Goal: Communication & Community: Participate in discussion

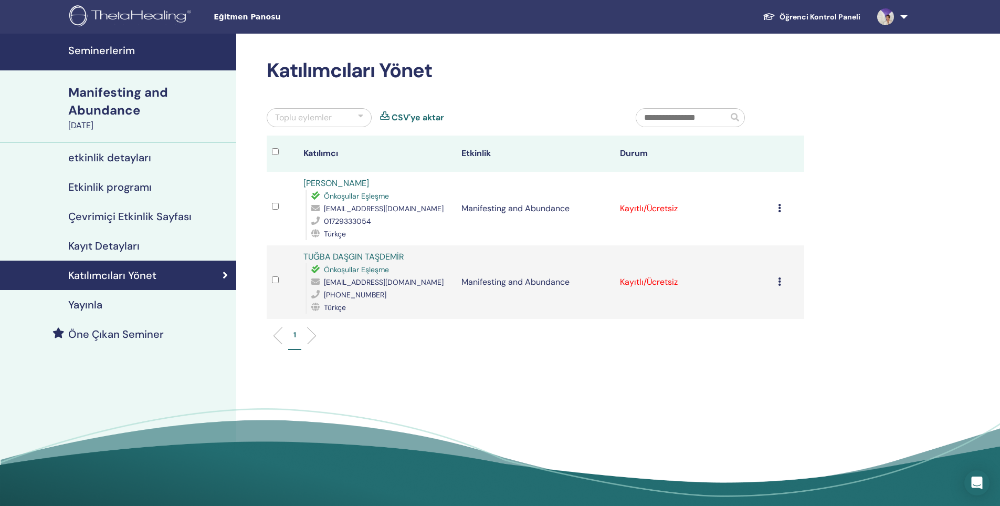
scroll to position [157, 0]
click at [109, 56] on h4 "Seminerlerim" at bounding box center [149, 50] width 162 height 13
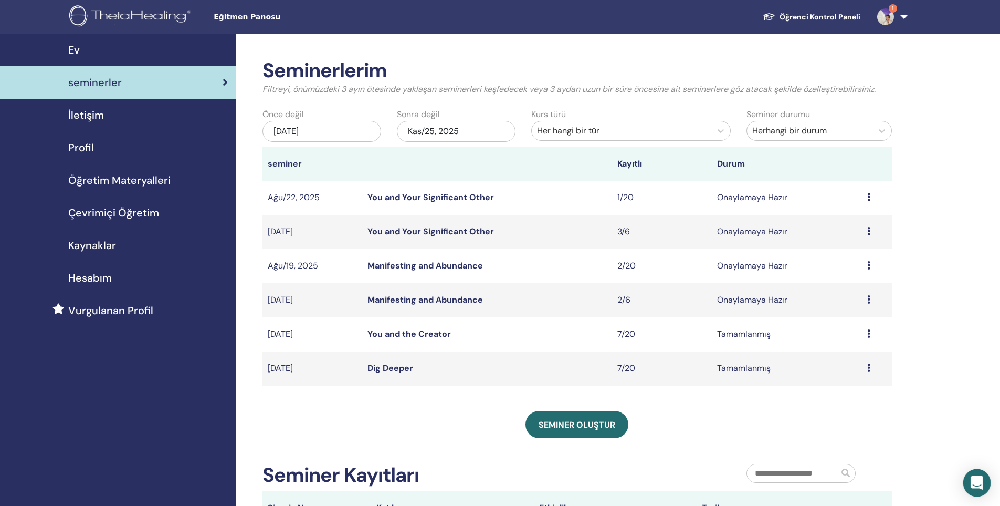
click at [985, 482] on div "Open Intercom Messenger" at bounding box center [977, 483] width 28 height 28
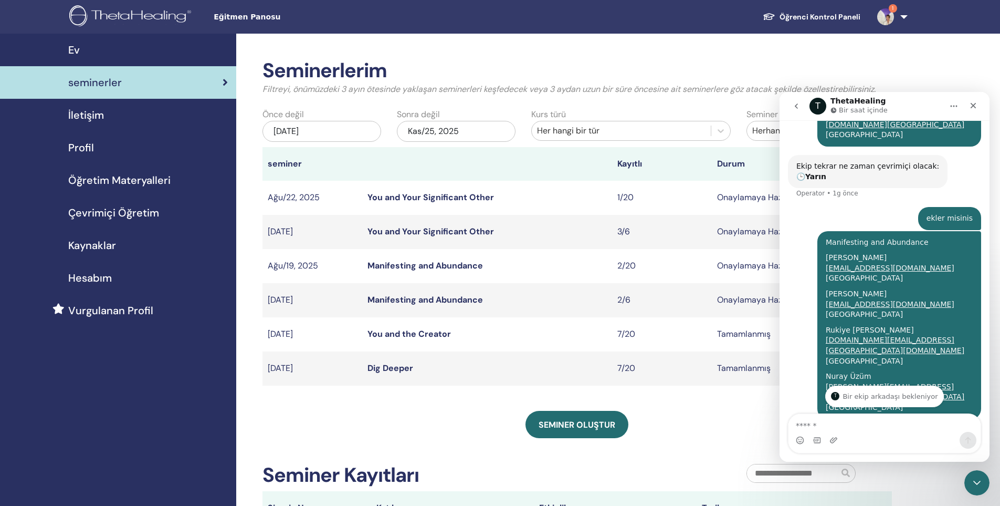
scroll to position [301, 0]
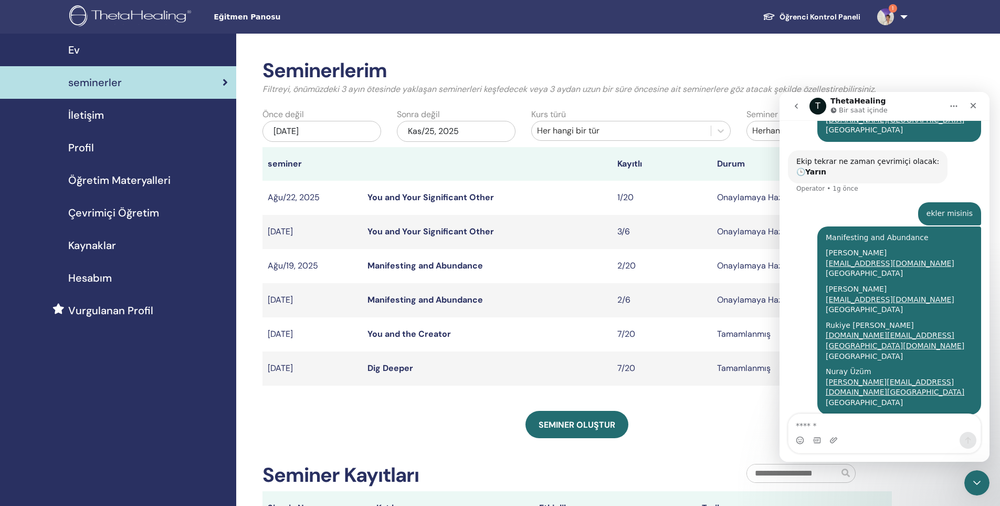
click at [827, 420] on textarea "Mesaj…" at bounding box center [884, 423] width 192 height 18
type textarea "**********"
